Goal: Task Accomplishment & Management: Use online tool/utility

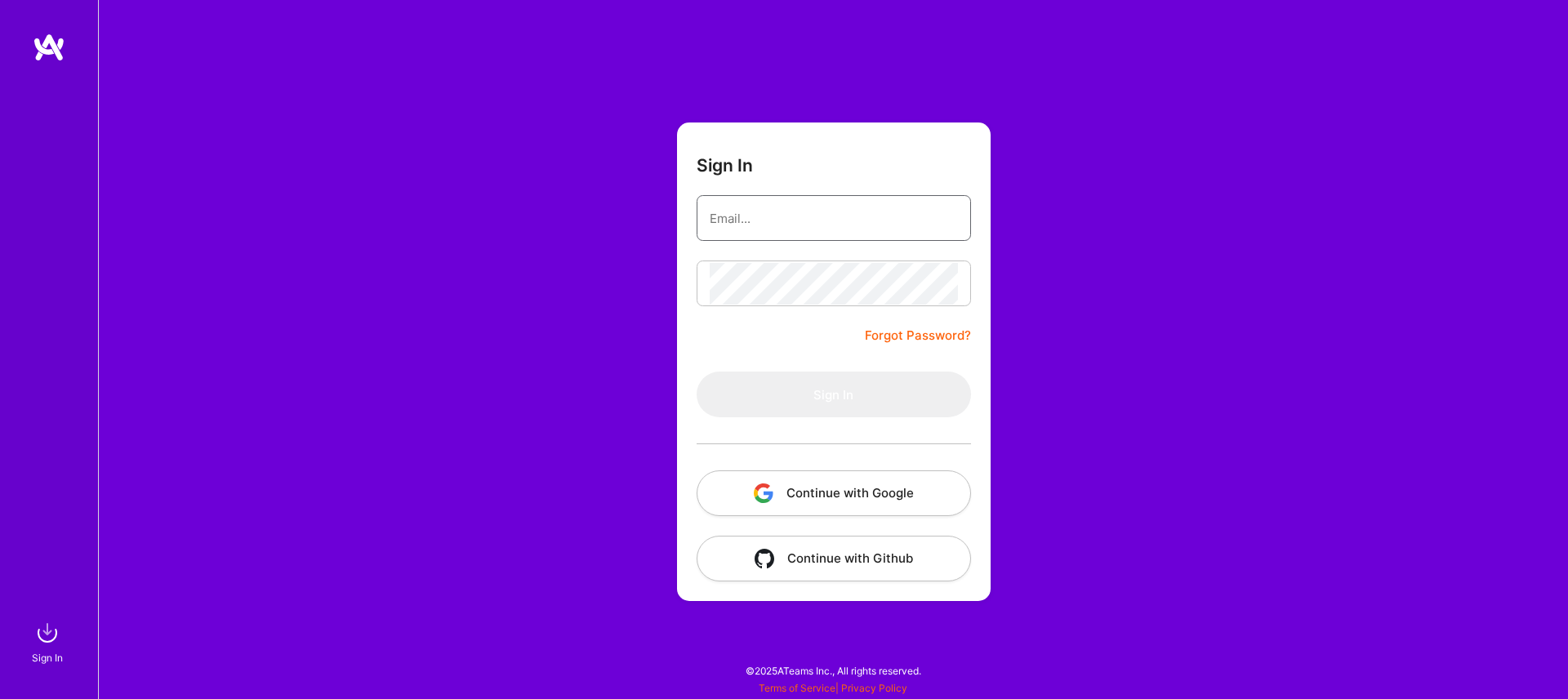
click at [787, 211] on input "email" at bounding box center [833, 218] width 248 height 42
type input "[EMAIL_ADDRESS][DOMAIN_NAME]"
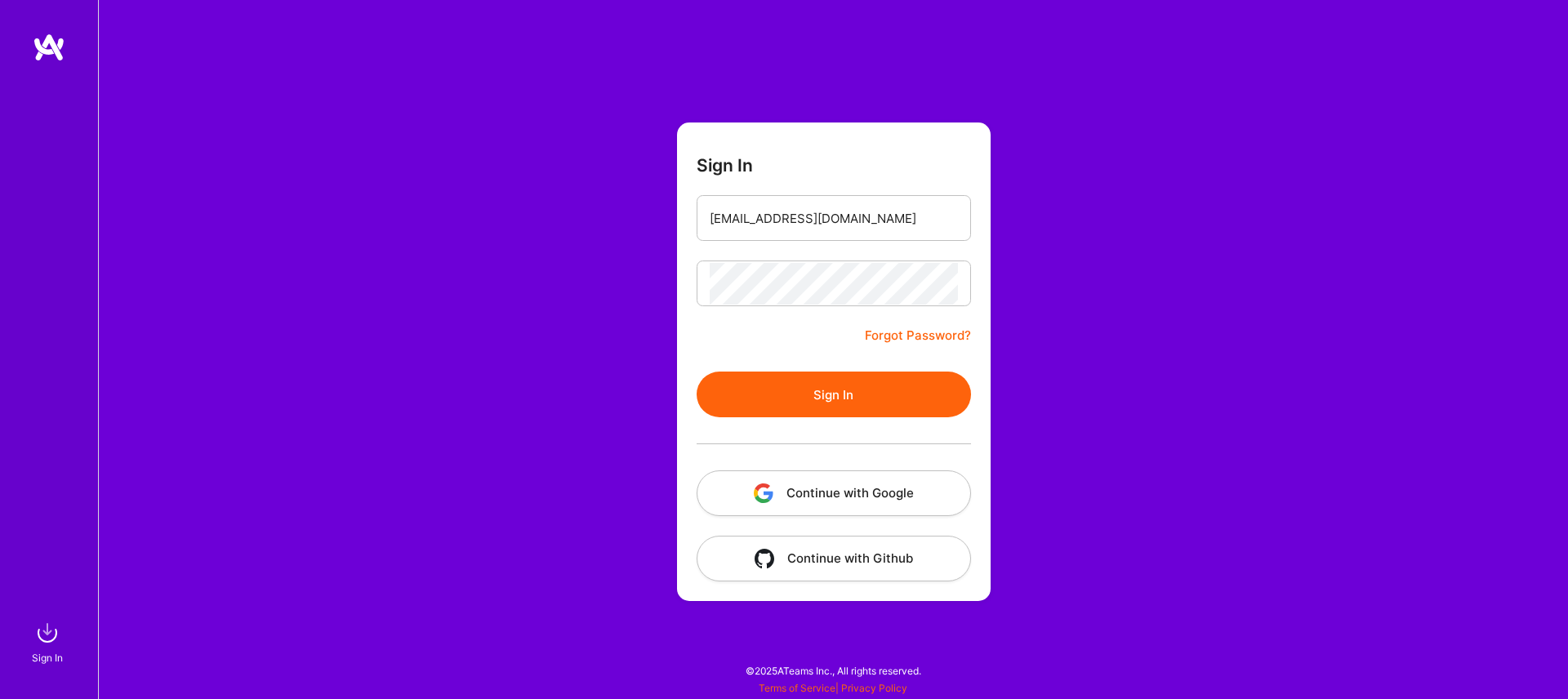
click at [860, 391] on button "Sign In" at bounding box center [834, 394] width 275 height 46
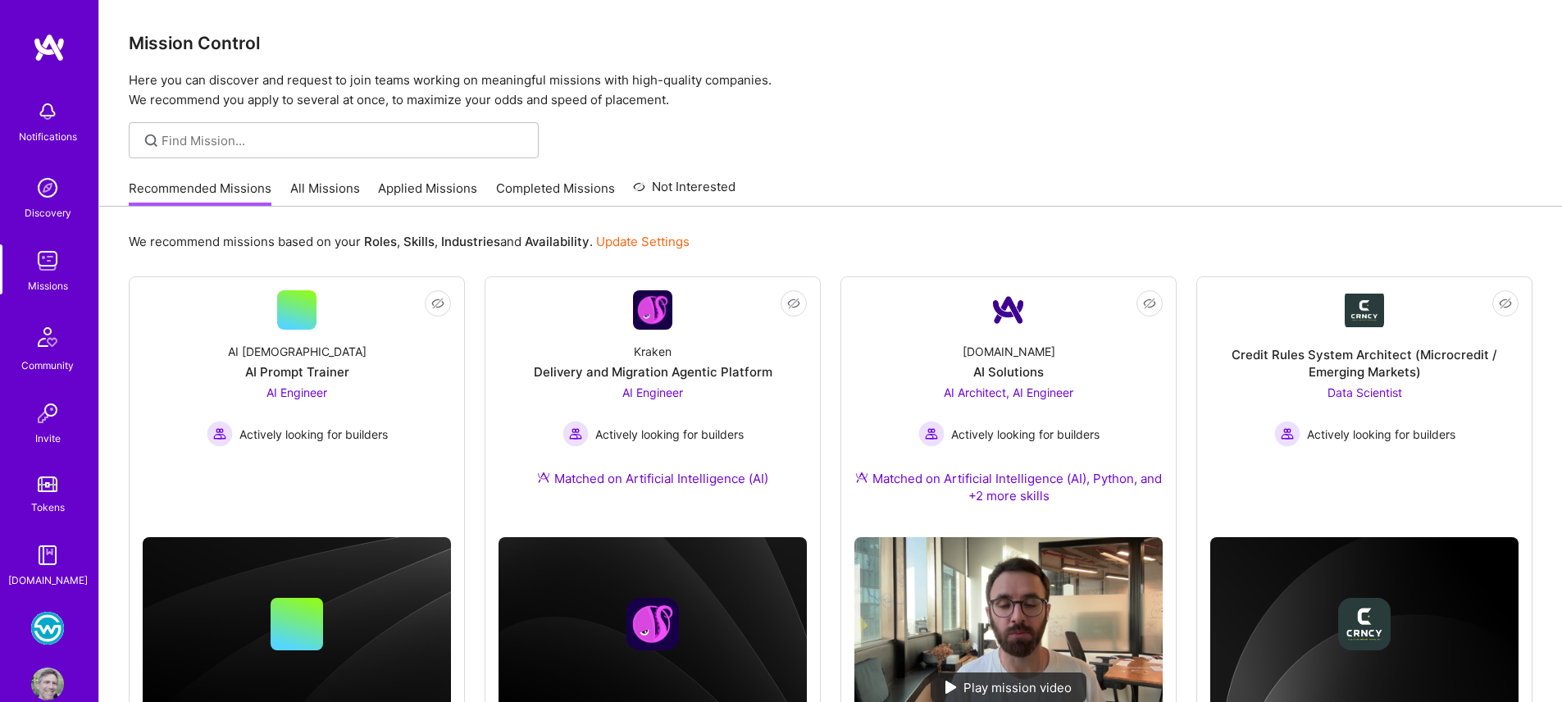
click at [35, 627] on img at bounding box center [47, 628] width 33 height 33
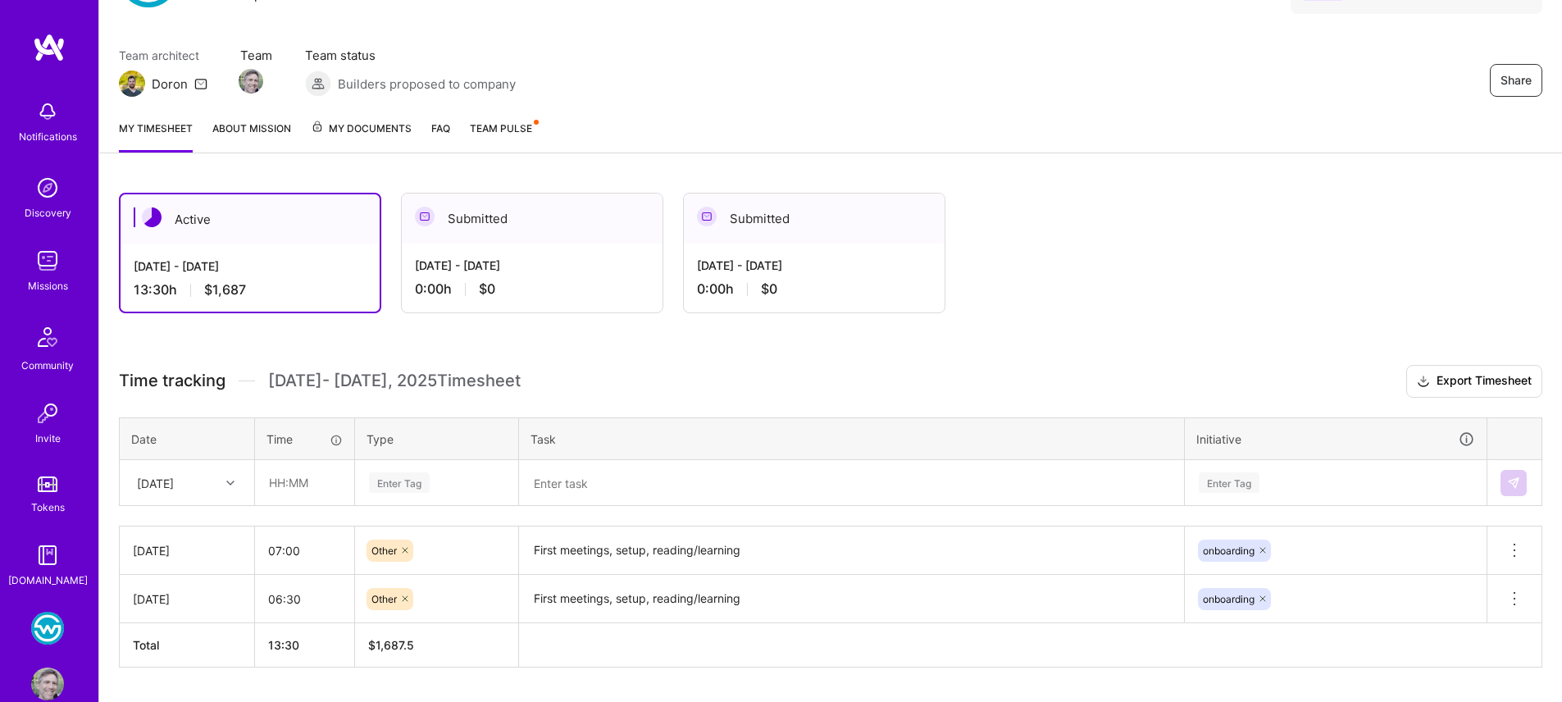
scroll to position [155, 0]
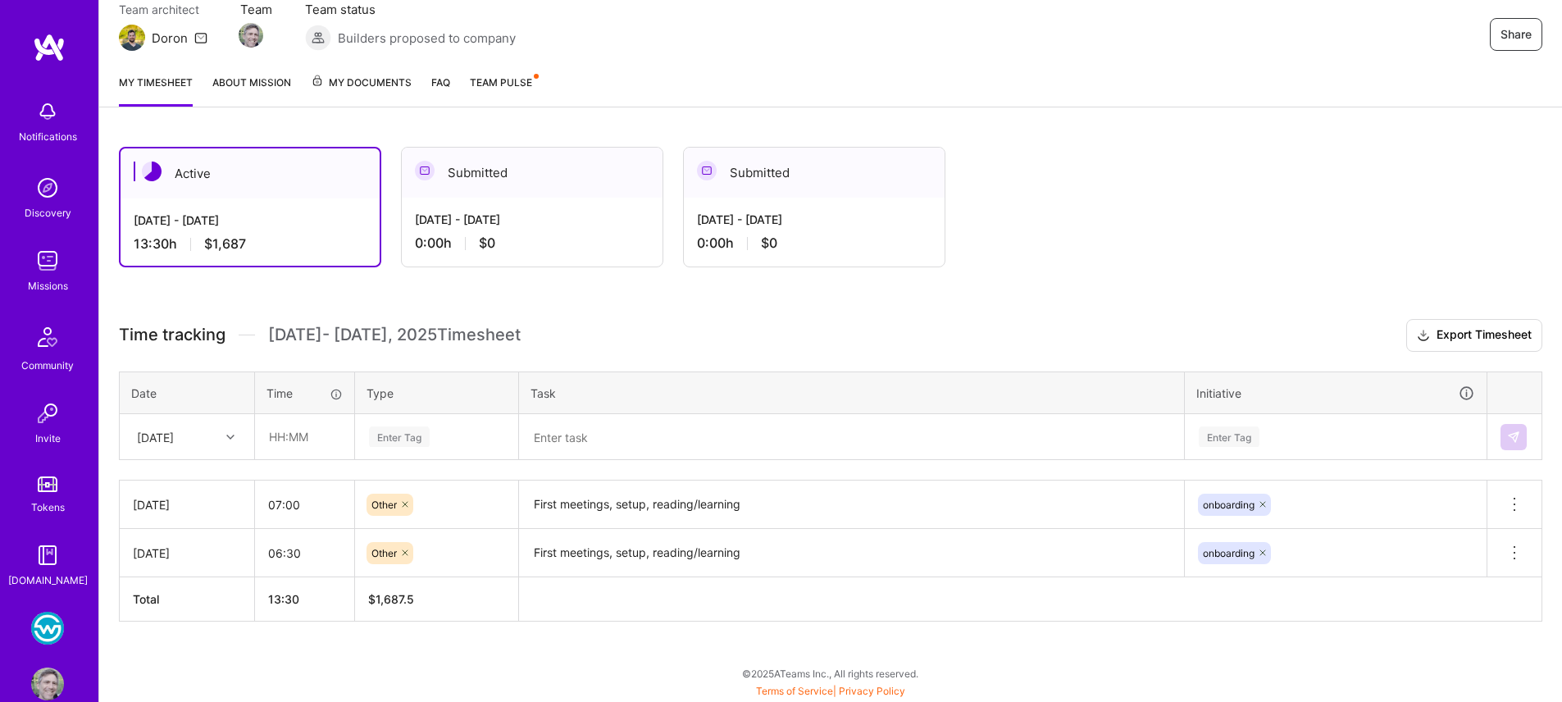
click at [493, 78] on span "Team Pulse" at bounding box center [501, 82] width 62 height 12
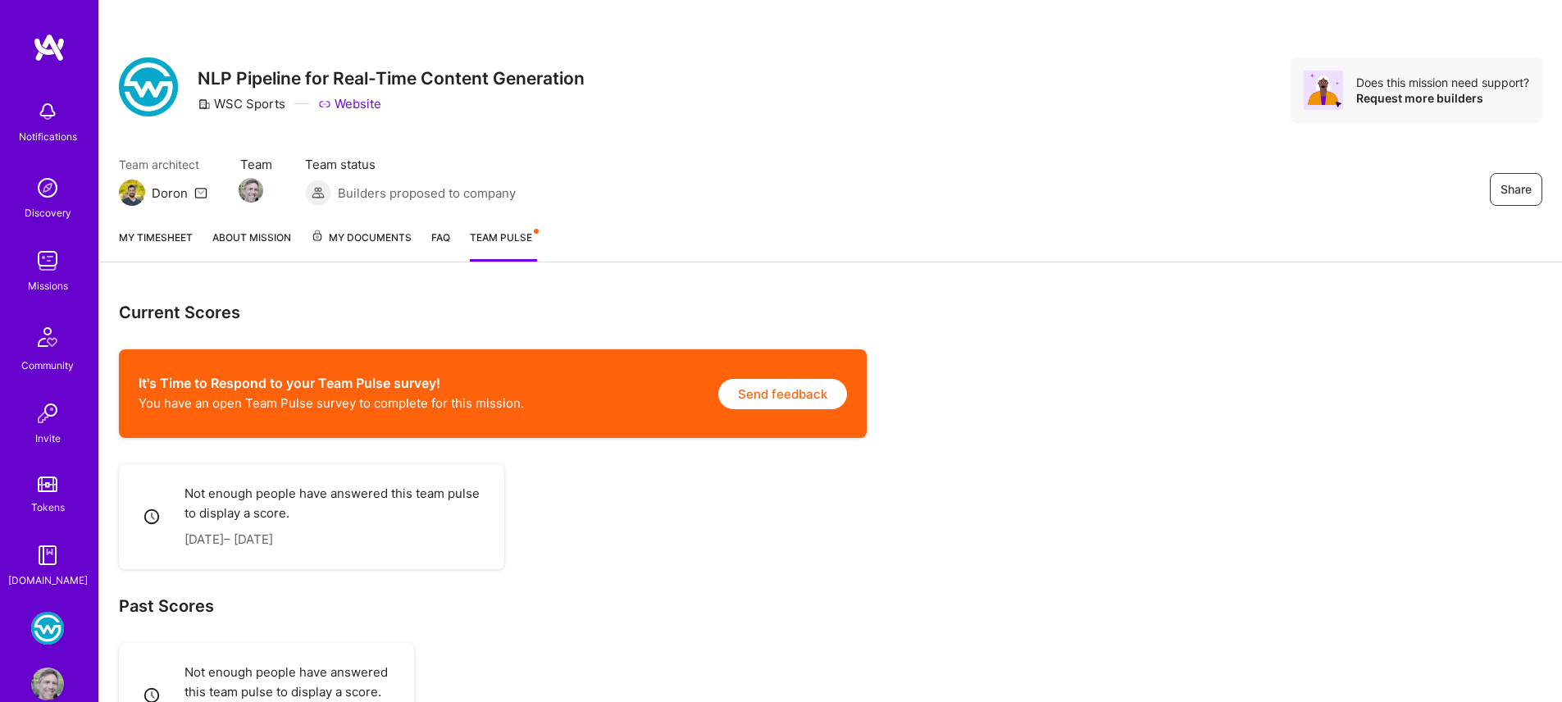
click at [157, 233] on link "My timesheet" at bounding box center [156, 245] width 74 height 33
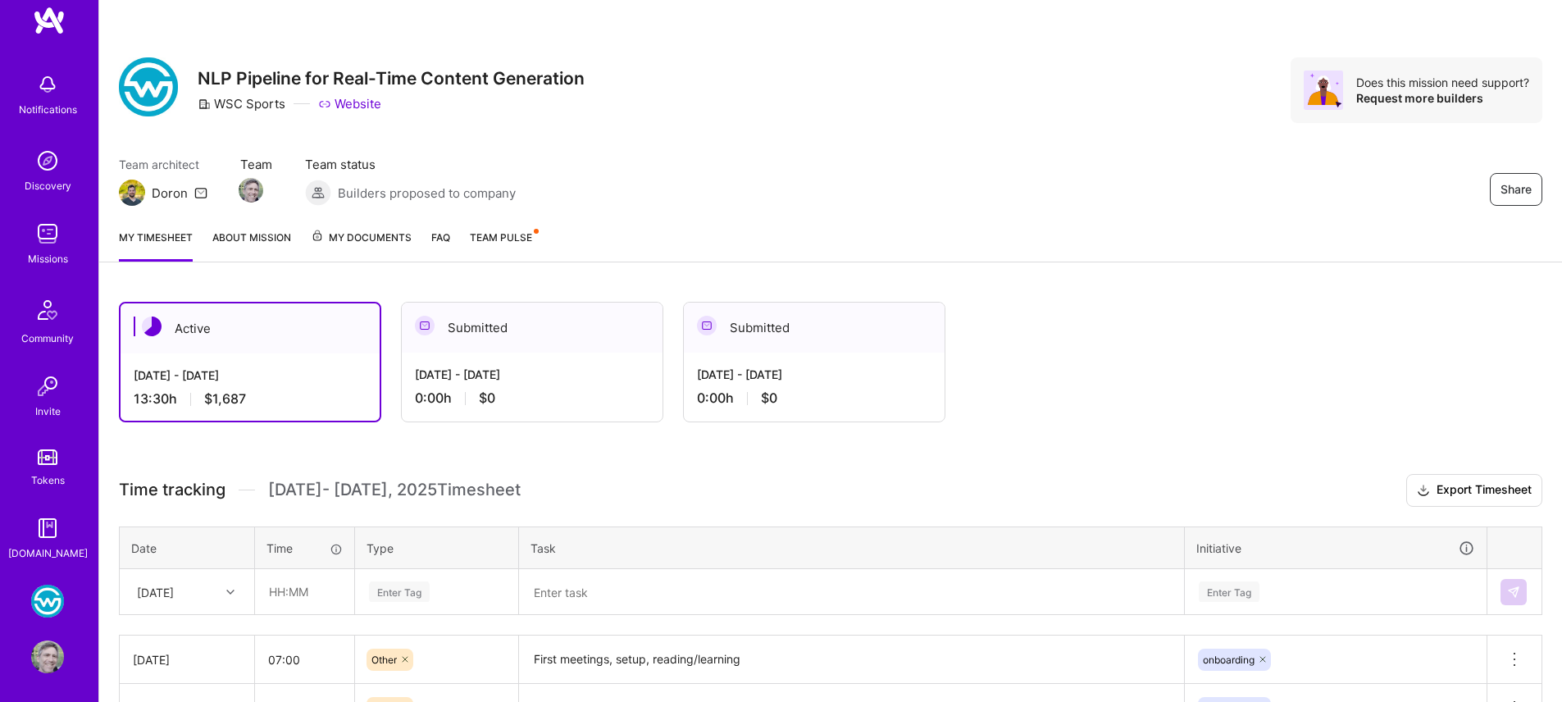
scroll to position [31, 0]
